Goal: Find specific page/section: Find specific page/section

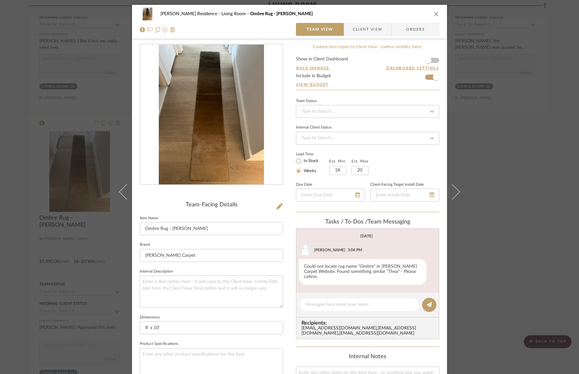
click at [69, 107] on div "[PERSON_NAME] Residence Living Room Ombre Rug - [PERSON_NAME] Team View Client …" at bounding box center [289, 187] width 579 height 374
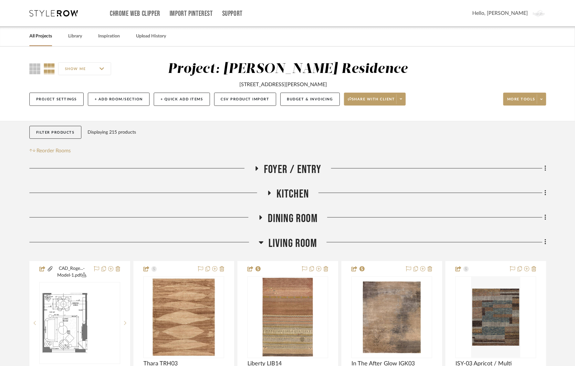
click at [54, 13] on icon at bounding box center [53, 13] width 48 height 6
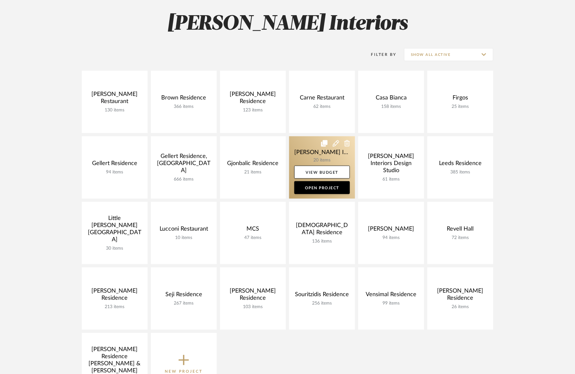
scroll to position [97, 0]
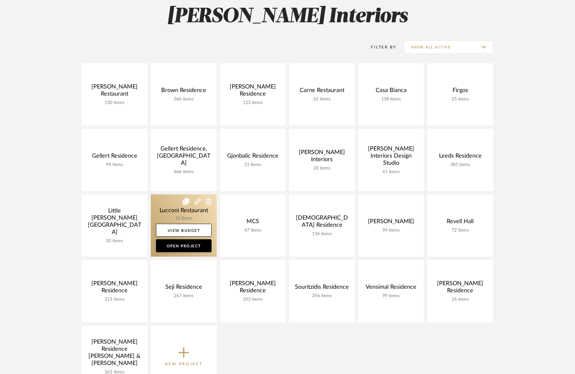
click at [158, 208] on link at bounding box center [184, 225] width 66 height 62
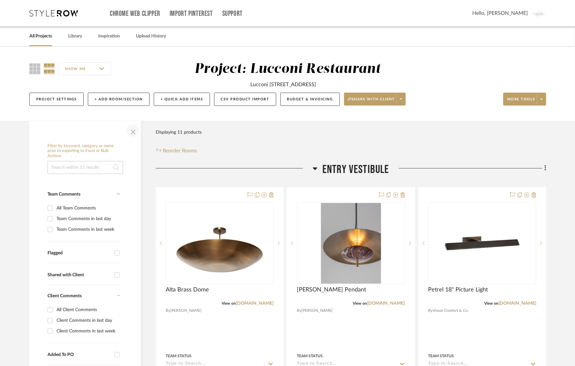
click at [134, 128] on span "button" at bounding box center [133, 131] width 16 height 16
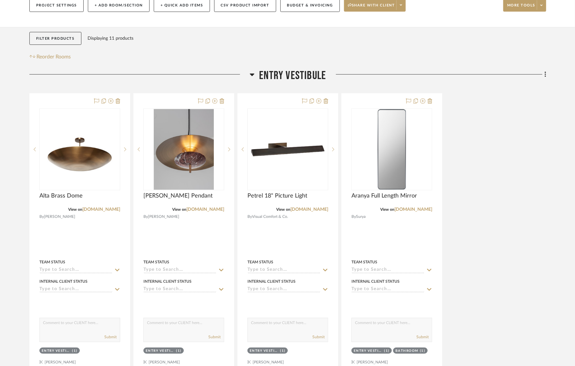
scroll to position [92, 0]
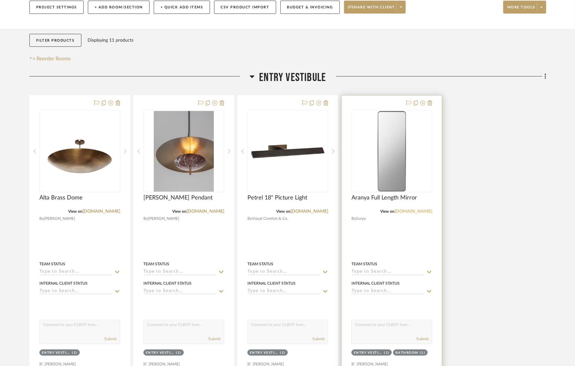
click at [422, 213] on link "[DOMAIN_NAME]" at bounding box center [413, 211] width 38 height 5
